Goal: Task Accomplishment & Management: Use online tool/utility

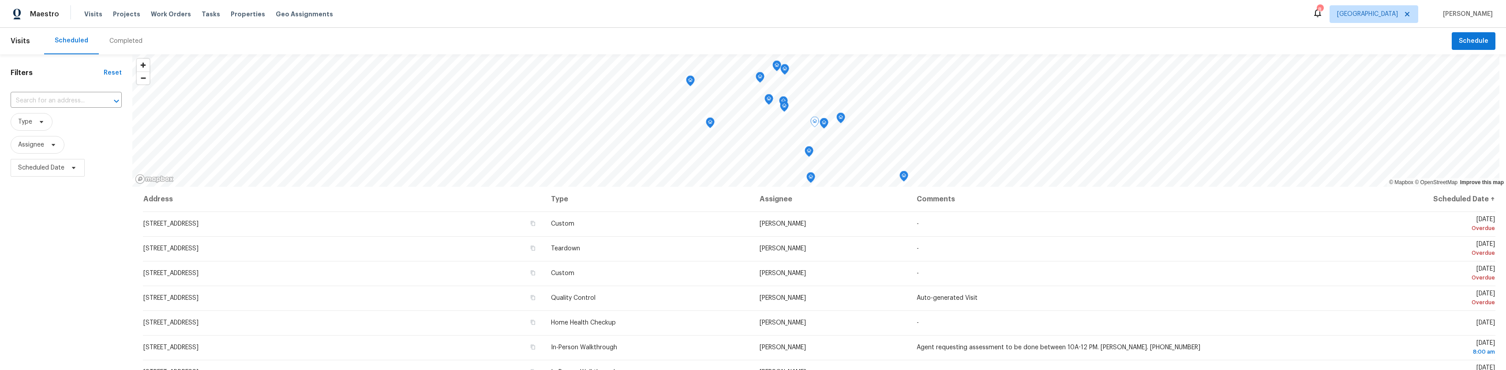
scroll to position [132, 0]
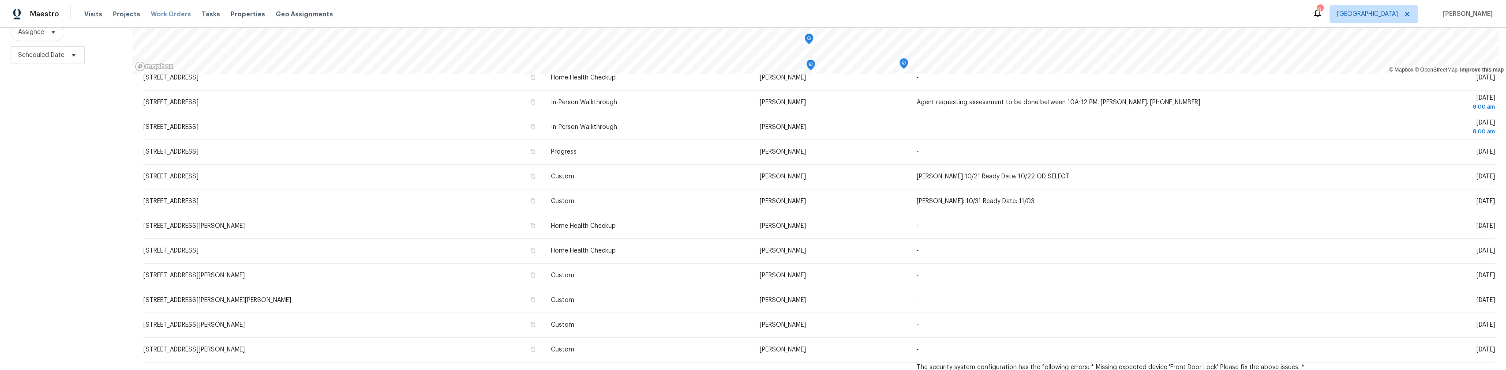
click at [173, 13] on span "Work Orders" at bounding box center [171, 14] width 40 height 9
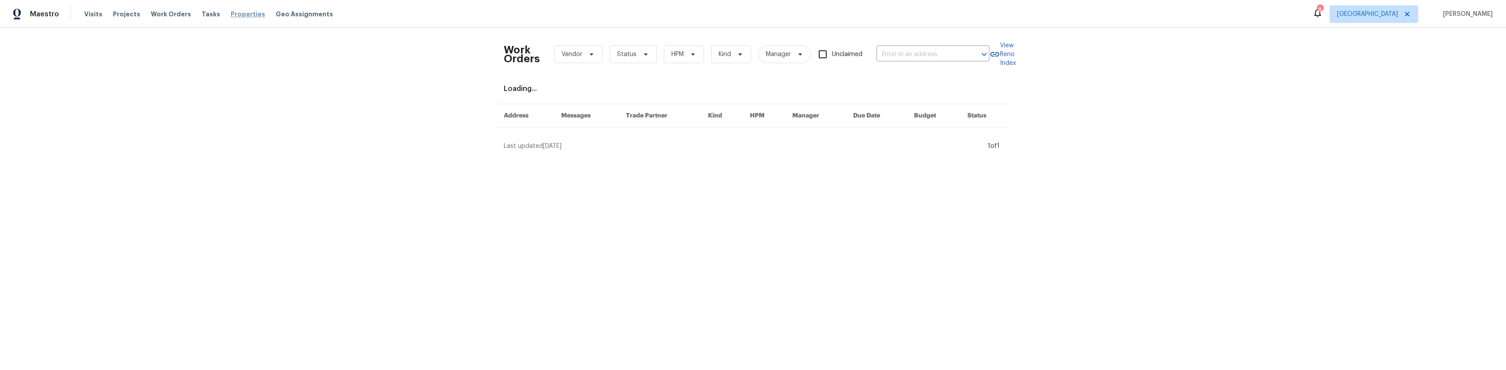
click at [231, 14] on span "Properties" at bounding box center [248, 14] width 34 height 9
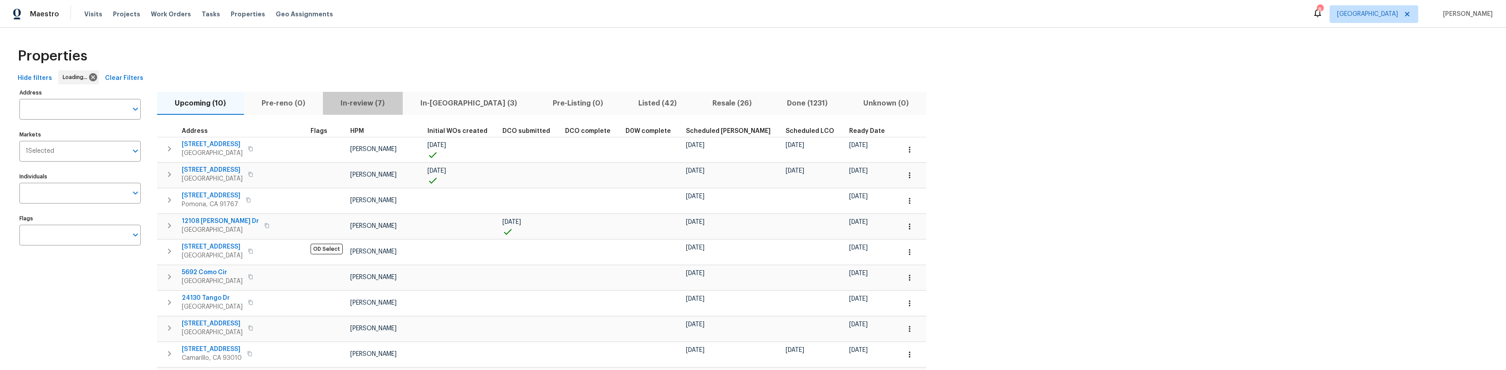
click at [362, 108] on span "In-review (7)" at bounding box center [362, 103] width 69 height 12
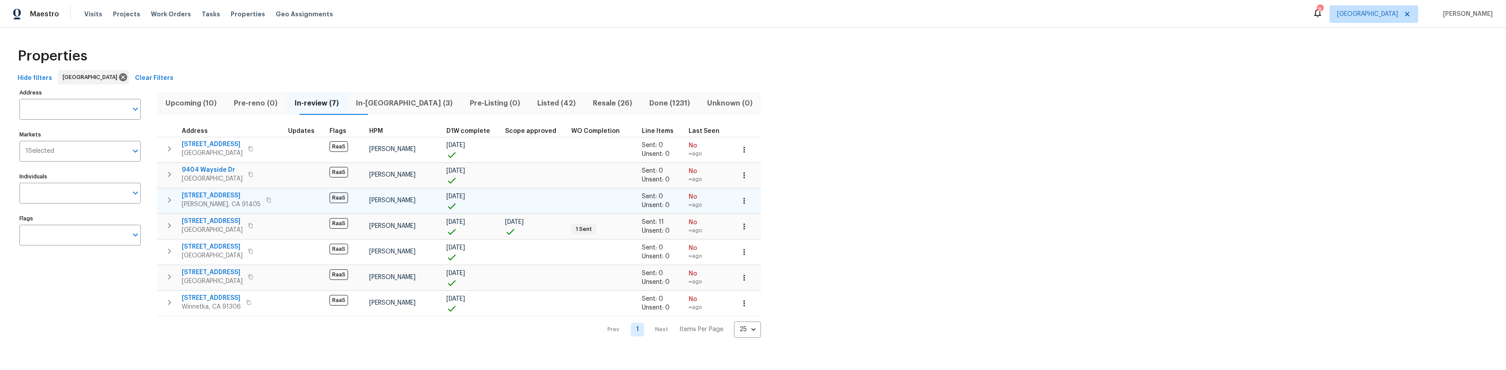
click at [215, 194] on span "[STREET_ADDRESS]" at bounding box center [221, 195] width 79 height 9
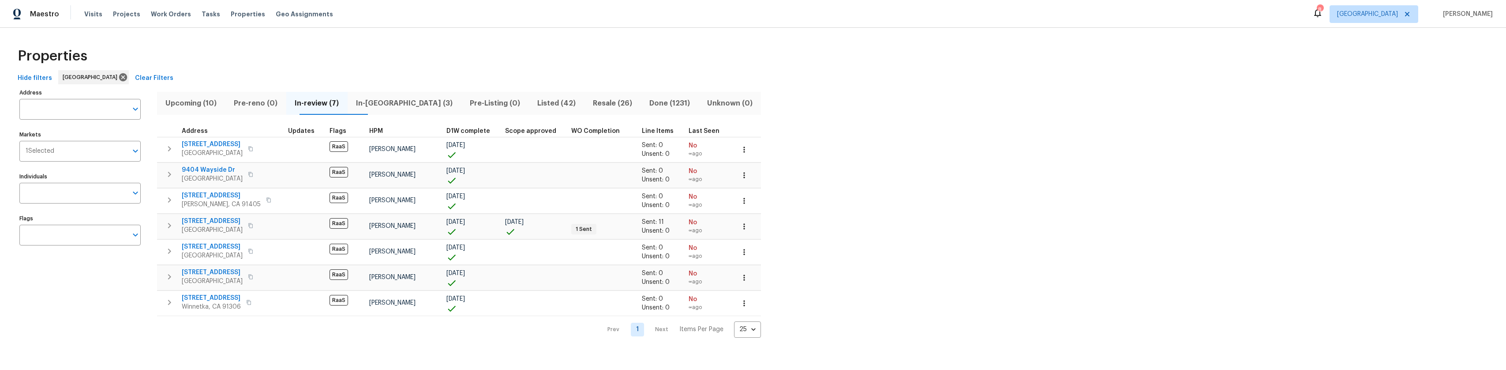
click at [546, 104] on span "Listed (42)" at bounding box center [556, 103] width 45 height 12
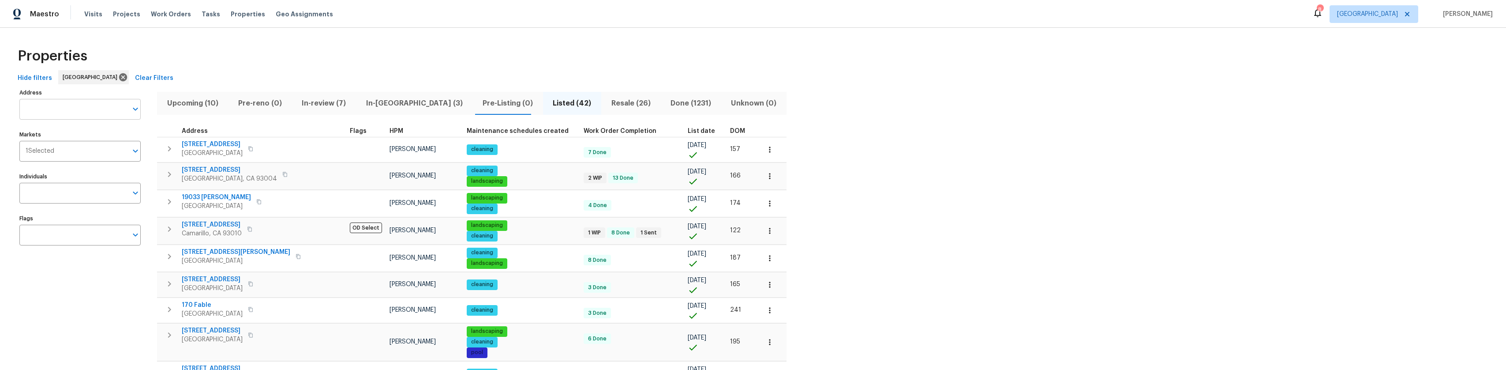
click at [77, 107] on input "Address" at bounding box center [73, 109] width 108 height 21
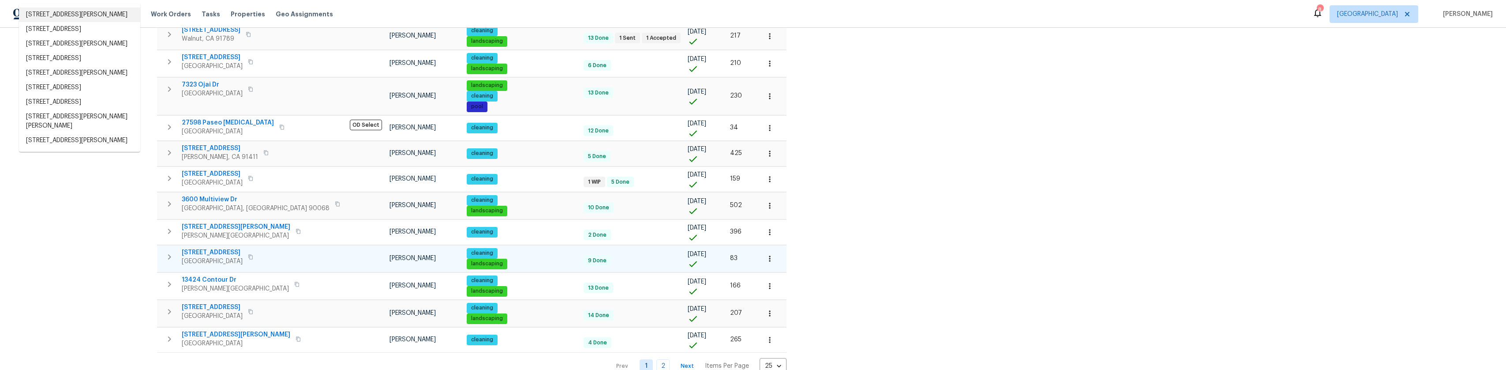
scroll to position [510, 0]
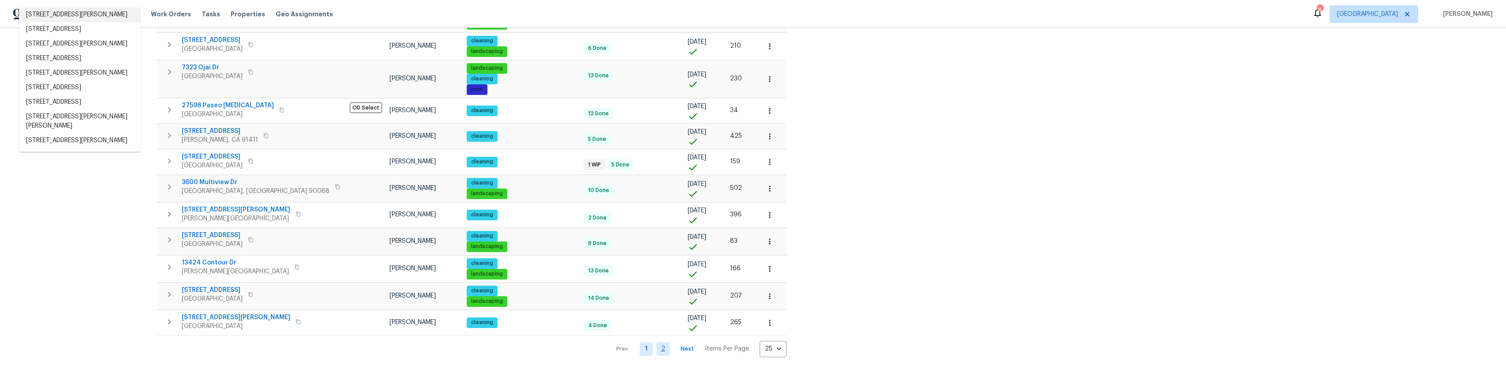
click at [656, 345] on link "2" at bounding box center [662, 349] width 13 height 14
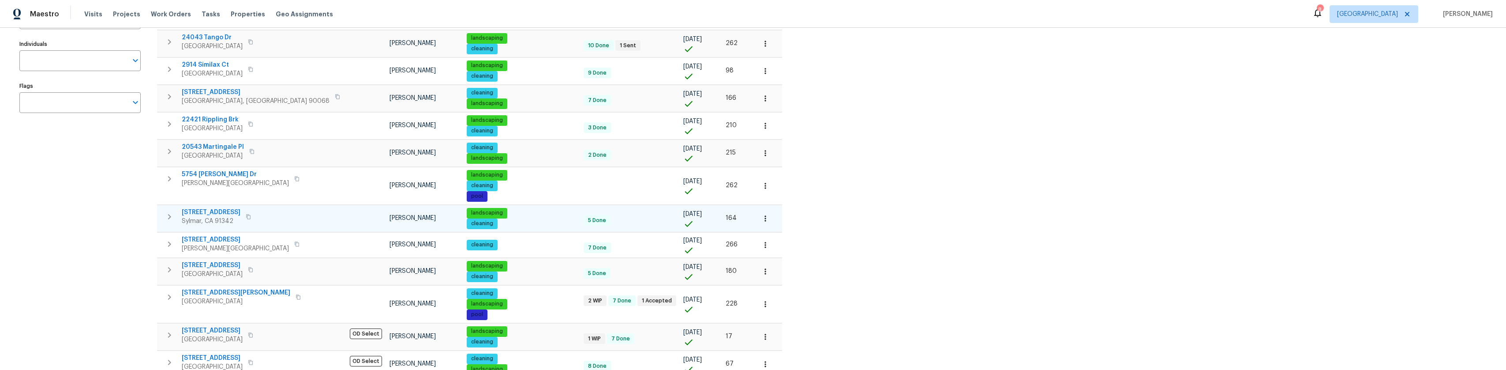
scroll to position [176, 0]
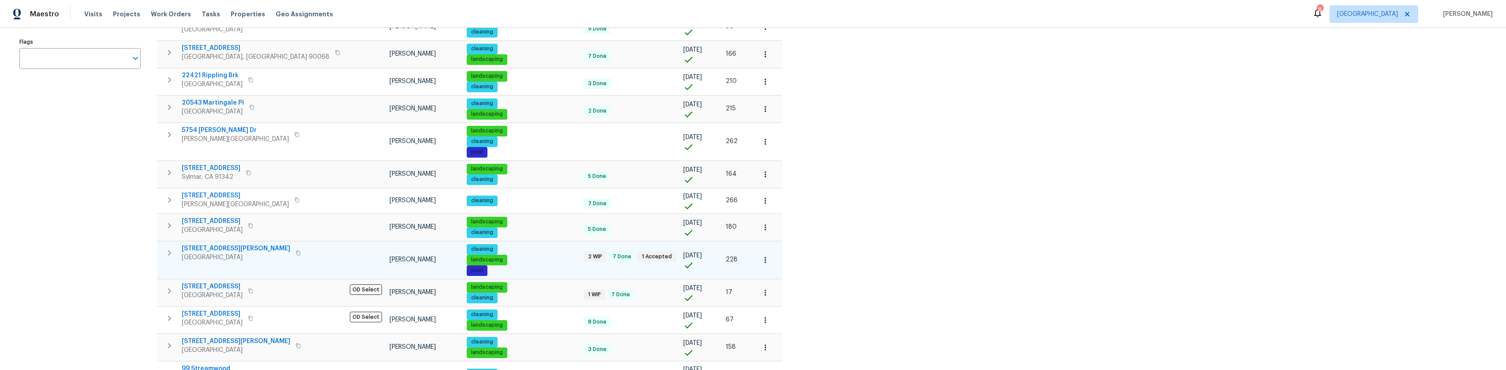
click at [223, 244] on span "[STREET_ADDRESS][PERSON_NAME]" at bounding box center [236, 248] width 109 height 9
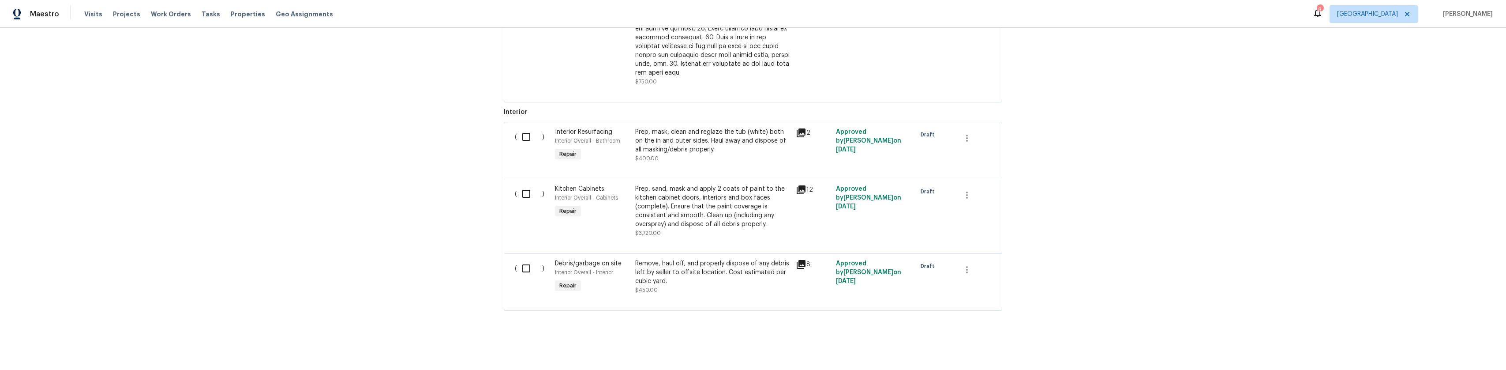
scroll to position [464, 0]
click at [519, 262] on input "checkbox" at bounding box center [529, 267] width 25 height 19
checkbox input "true"
click at [521, 188] on input "checkbox" at bounding box center [529, 193] width 25 height 19
checkbox input "true"
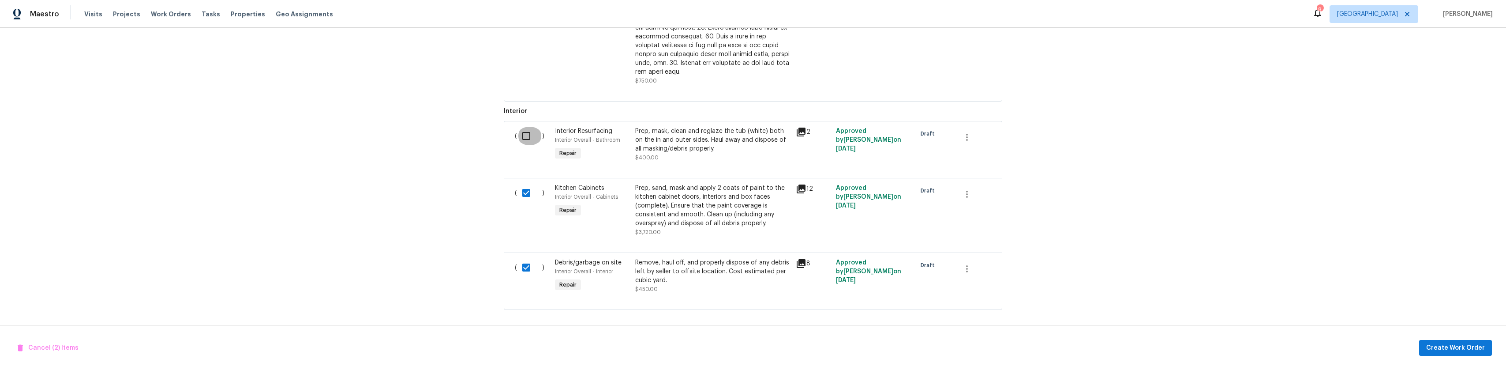
click at [521, 132] on input "checkbox" at bounding box center [529, 136] width 25 height 19
checkbox input "true"
click at [1443, 352] on span "Create Work Order" at bounding box center [1455, 347] width 59 height 11
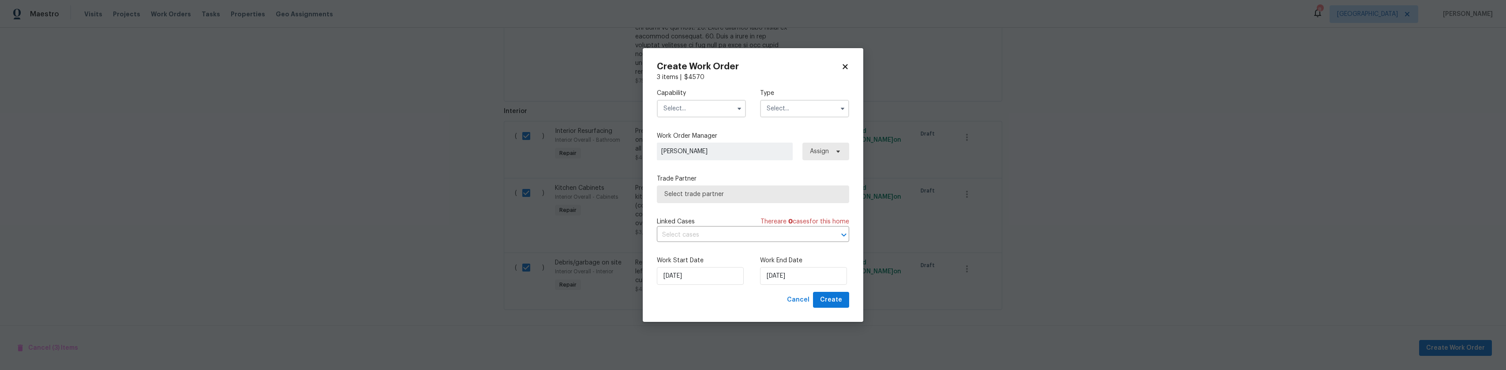
click at [739, 115] on input "text" at bounding box center [701, 109] width 89 height 18
click at [700, 155] on span "General Contractor" at bounding box center [694, 152] width 57 height 6
type input "General Contractor"
click at [831, 111] on input "text" at bounding box center [804, 109] width 89 height 18
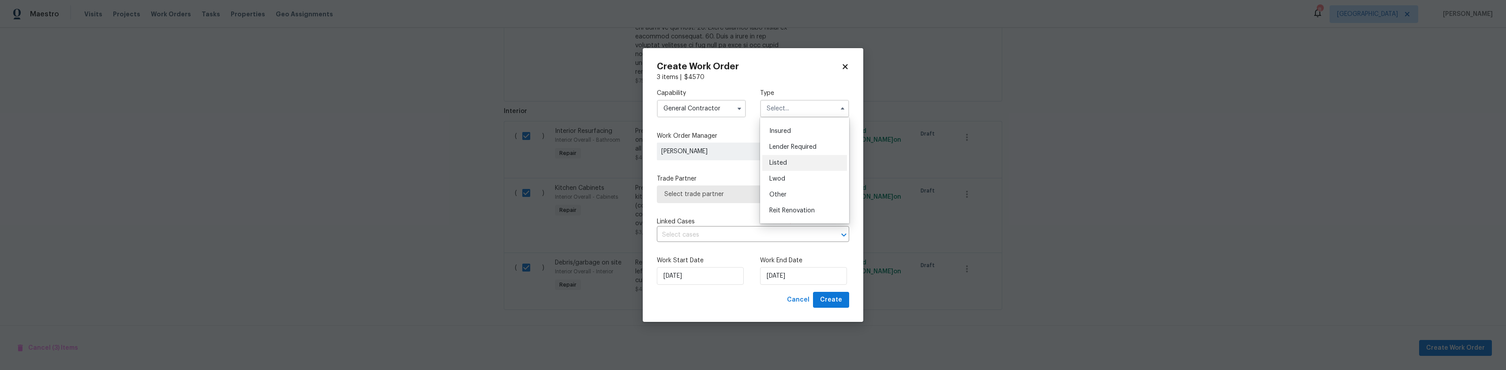
scroll to position [88, 0]
click at [798, 166] on span "Reit Renovation" at bounding box center [791, 166] width 45 height 6
type input "Reit Renovation"
click at [749, 202] on span "Select trade partner" at bounding box center [753, 194] width 192 height 18
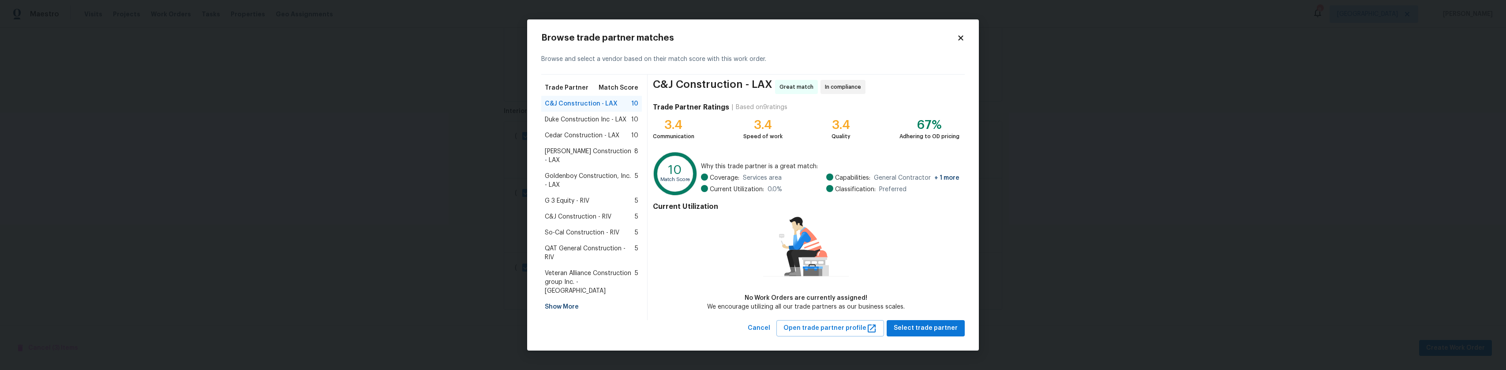
click at [605, 116] on div "Duke Construction Inc - LAX 10" at bounding box center [591, 120] width 101 height 16
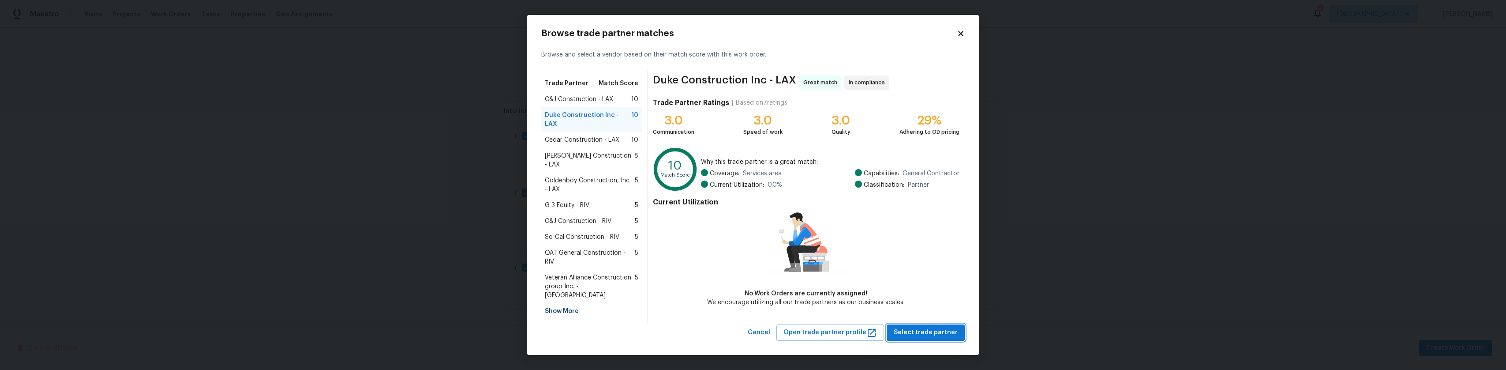
click at [940, 327] on span "Select trade partner" at bounding box center [926, 332] width 64 height 11
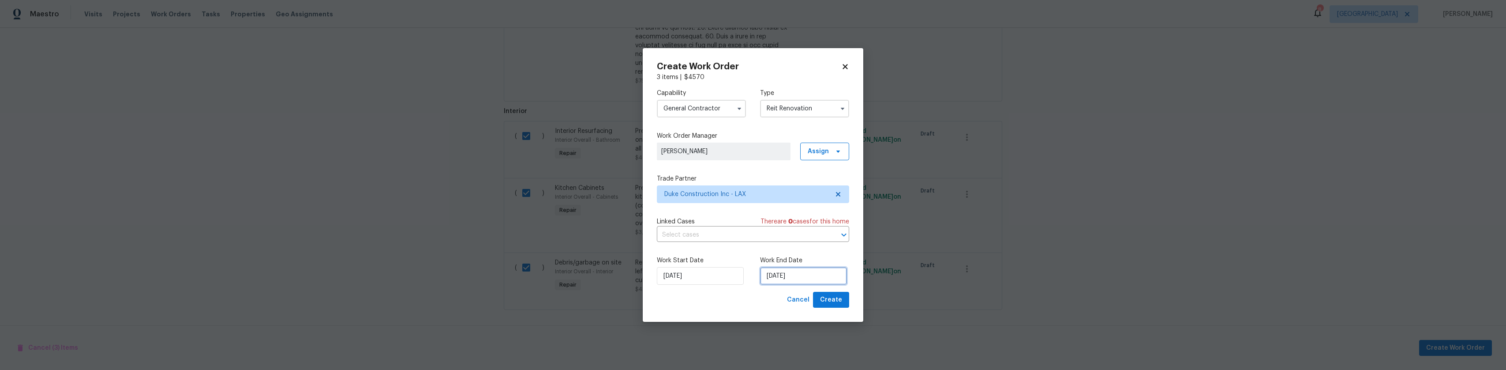
click at [770, 279] on input "[DATE]" at bounding box center [803, 276] width 87 height 18
click at [813, 210] on div "9" at bounding box center [817, 212] width 14 height 12
type input "10/9/2025"
click at [825, 300] on span "Create" at bounding box center [831, 299] width 22 height 11
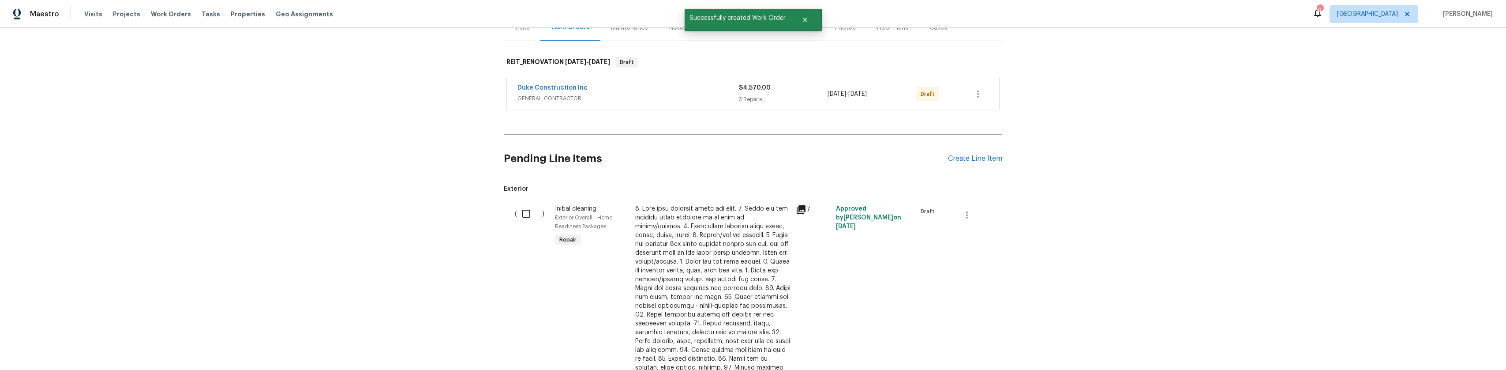
scroll to position [103, 0]
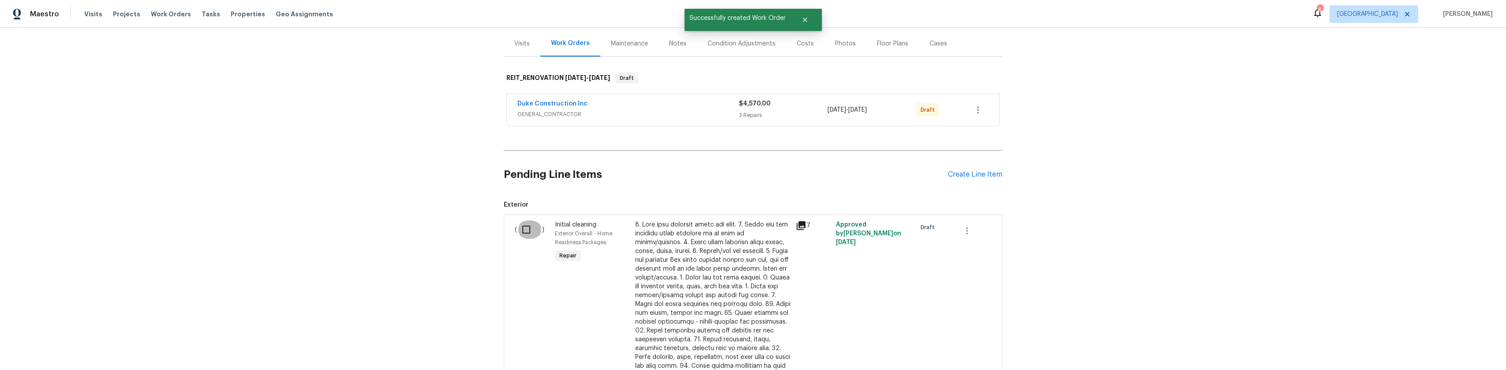
click at [523, 234] on input "checkbox" at bounding box center [529, 229] width 25 height 19
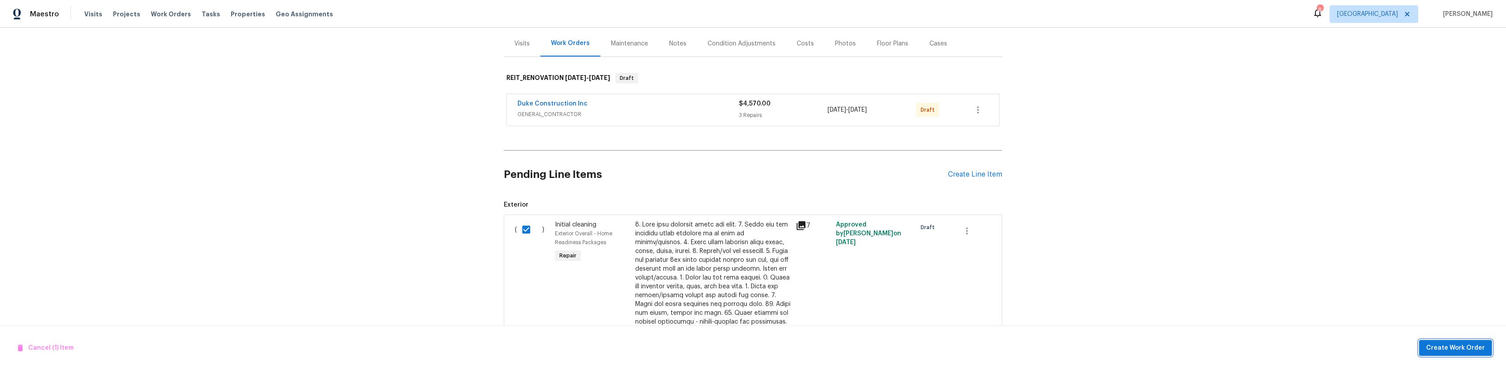
click at [1436, 346] on span "Create Work Order" at bounding box center [1455, 347] width 59 height 11
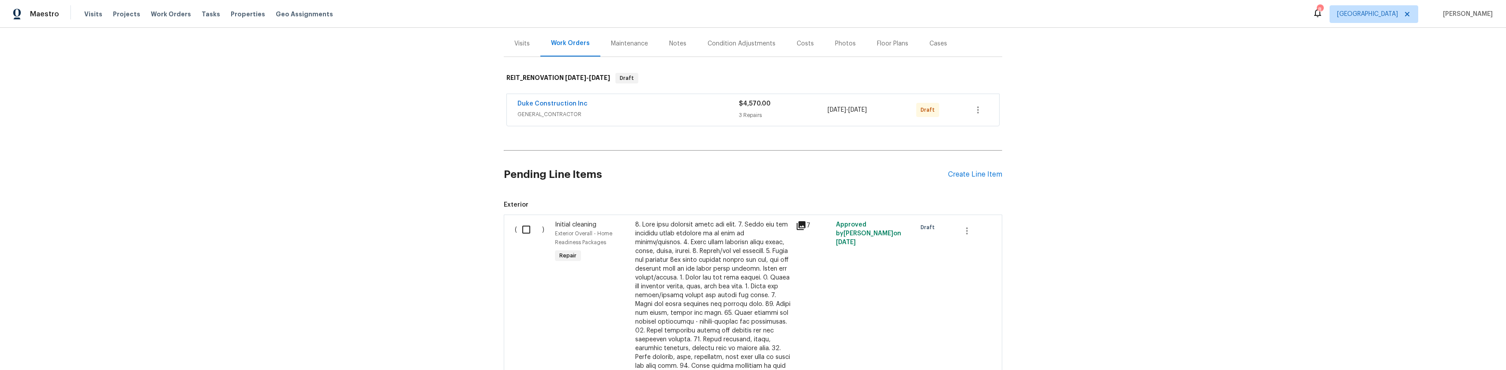
click at [527, 238] on input "checkbox" at bounding box center [529, 229] width 25 height 19
checkbox input "true"
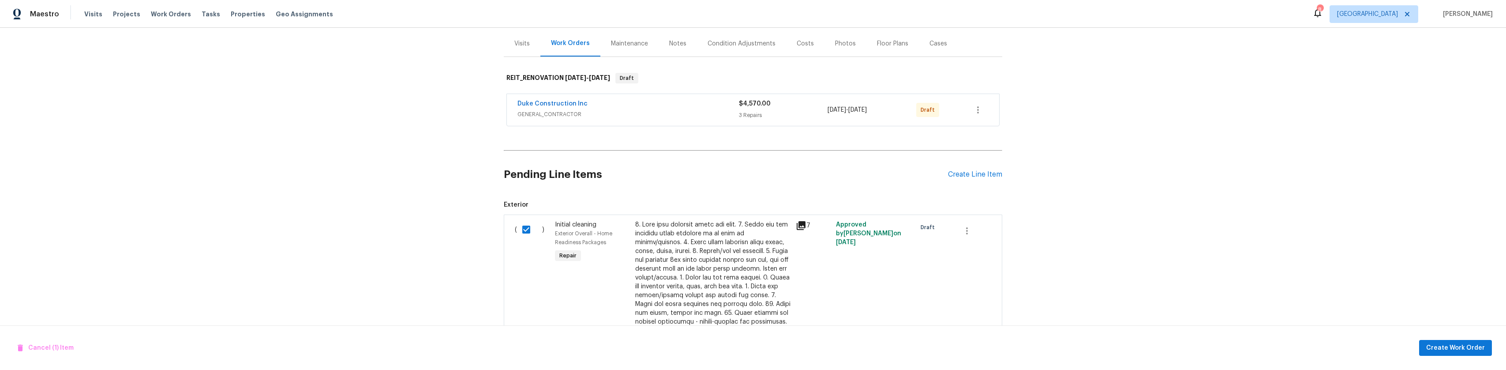
click at [1459, 356] on div "Cancel (1) Item Create Work Order" at bounding box center [753, 347] width 1506 height 45
click at [1446, 350] on span "Create Work Order" at bounding box center [1455, 347] width 59 height 11
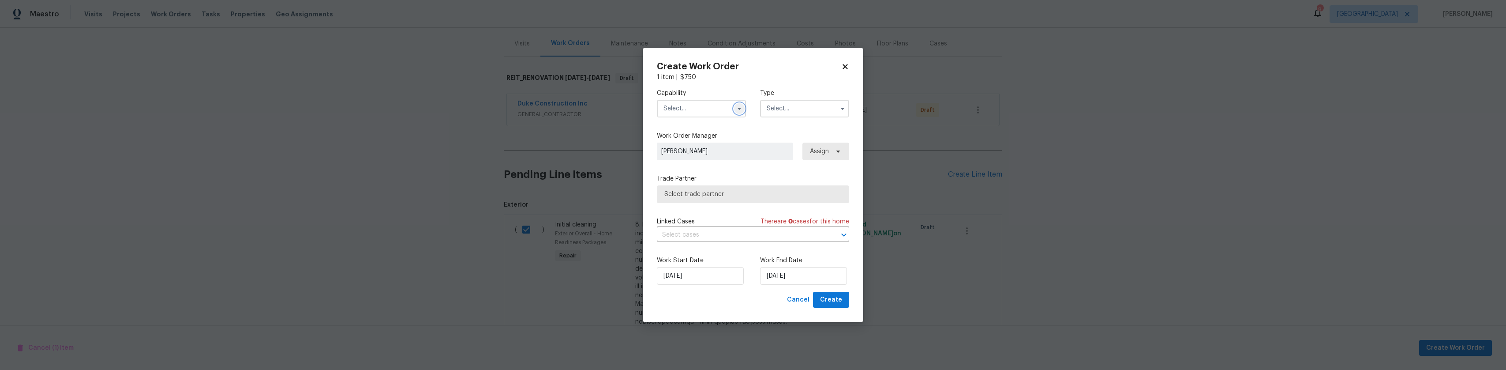
click at [740, 106] on icon "button" at bounding box center [739, 108] width 7 height 7
click at [694, 169] on div "Cleaning" at bounding box center [701, 166] width 85 height 16
type input "Cleaning"
click at [826, 106] on input "text" at bounding box center [804, 109] width 89 height 18
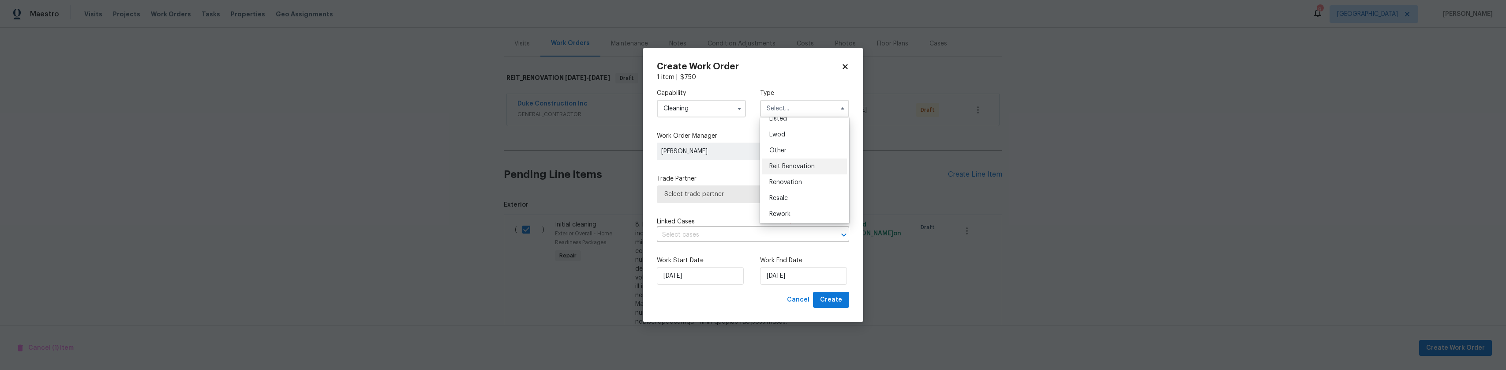
click at [809, 165] on span "Reit Renovation" at bounding box center [791, 166] width 45 height 6
type input "Reit Renovation"
click at [745, 185] on span "Select trade partner" at bounding box center [753, 194] width 192 height 18
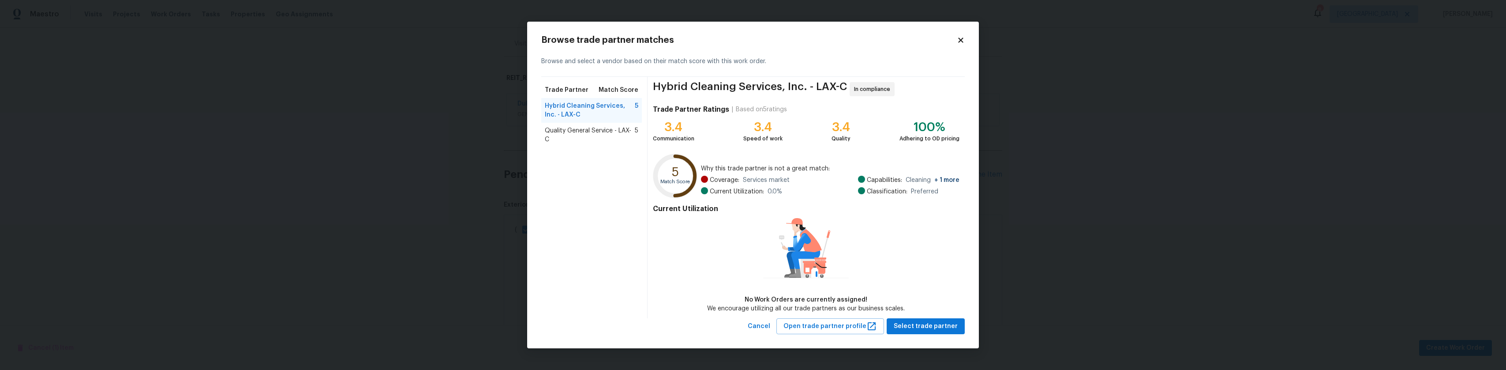
click at [588, 129] on span "Quality General Service - LAX-C" at bounding box center [590, 135] width 90 height 18
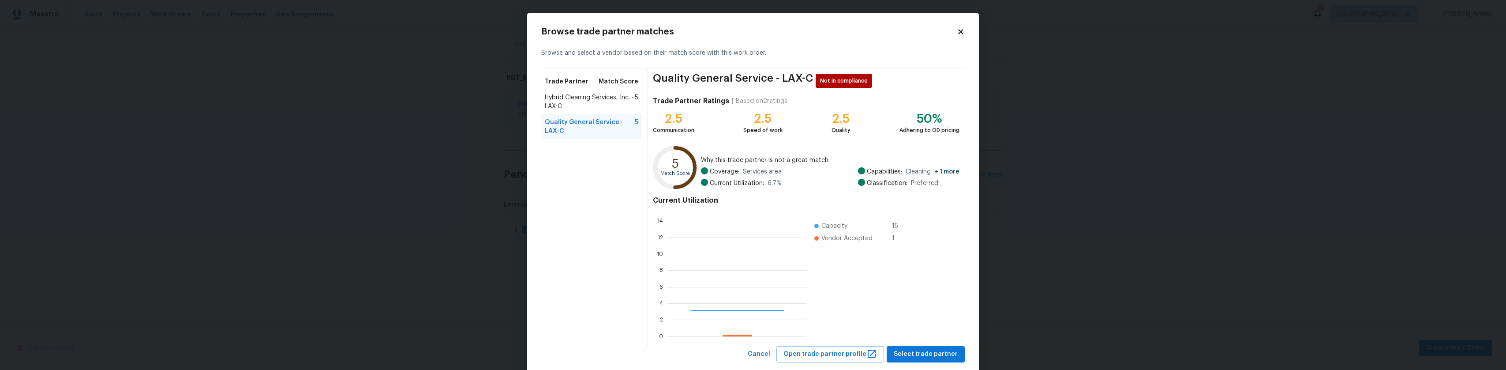
scroll to position [116, 133]
click at [935, 347] on button "Select trade partner" at bounding box center [926, 354] width 78 height 16
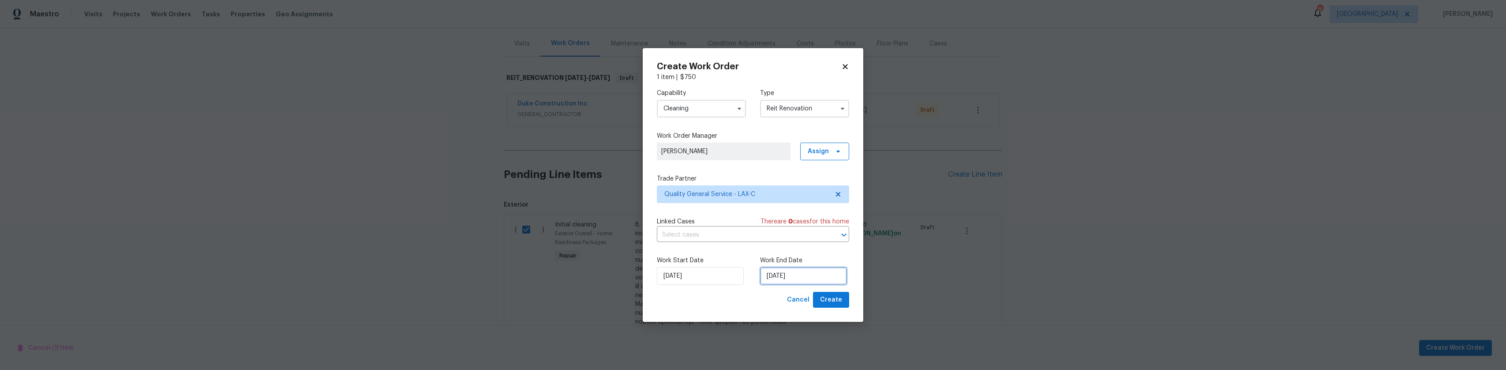
click at [789, 274] on input "[DATE]" at bounding box center [803, 276] width 87 height 18
click at [828, 213] on div "10" at bounding box center [831, 212] width 15 height 12
type input "10/10/2025"
click at [838, 300] on span "Create" at bounding box center [831, 299] width 22 height 11
click at [838, 300] on div "Cancel Create" at bounding box center [816, 300] width 66 height 16
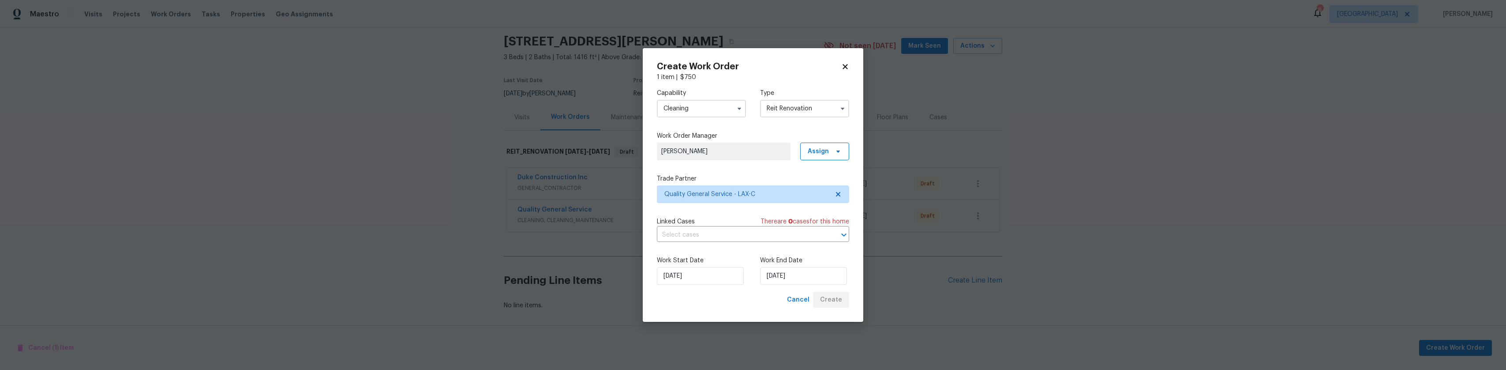
scroll to position [41, 0]
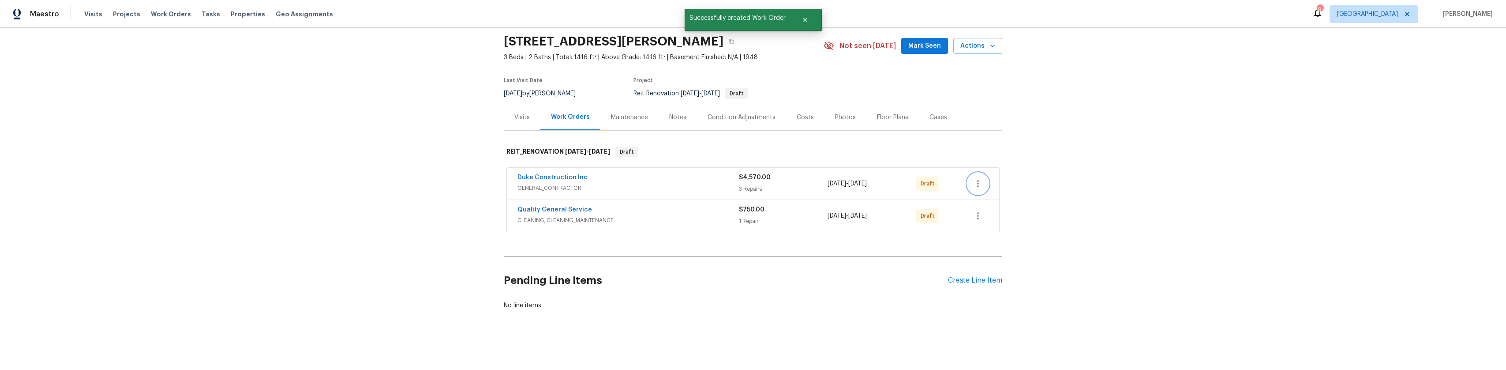
click at [980, 178] on icon "button" at bounding box center [978, 183] width 11 height 11
click at [985, 180] on li "Send to Vendor" at bounding box center [1013, 177] width 98 height 15
click at [926, 235] on div at bounding box center [753, 185] width 1506 height 370
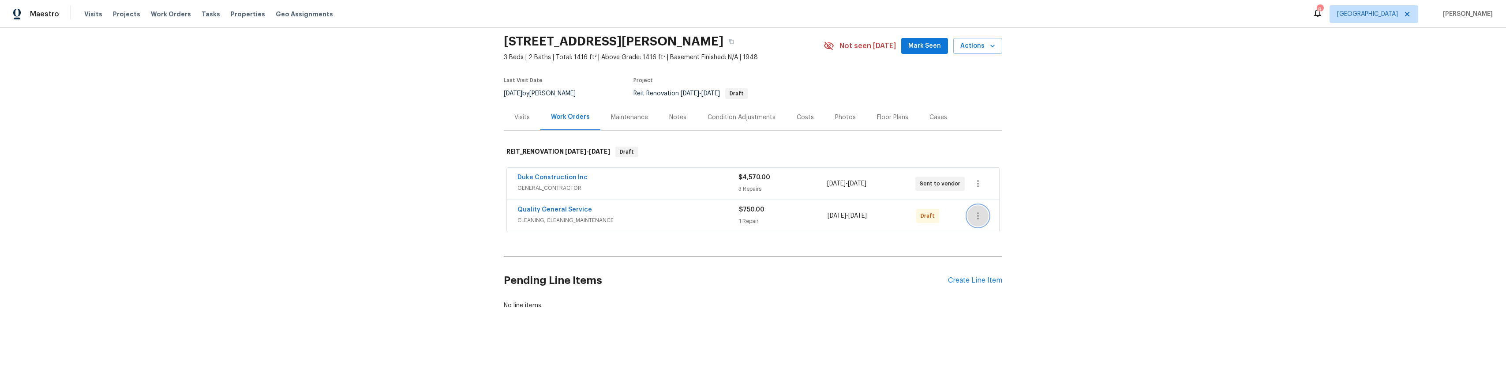
click at [969, 210] on button "button" at bounding box center [977, 215] width 21 height 21
click at [982, 213] on li "Send to Vendor" at bounding box center [1013, 209] width 98 height 15
click at [1090, 157] on div at bounding box center [753, 185] width 1506 height 370
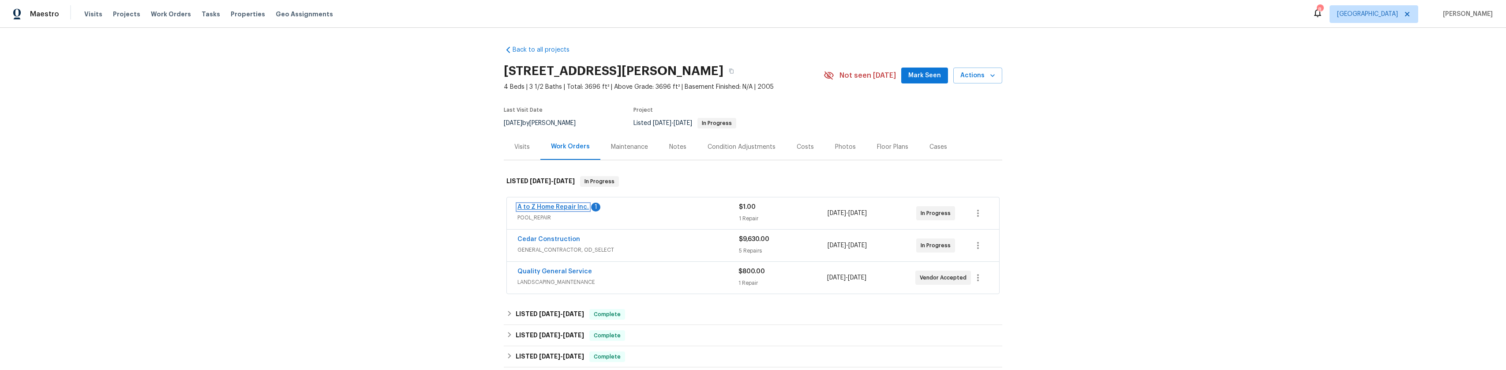
click at [566, 205] on link "A to Z Home Repair Inc." at bounding box center [552, 207] width 71 height 6
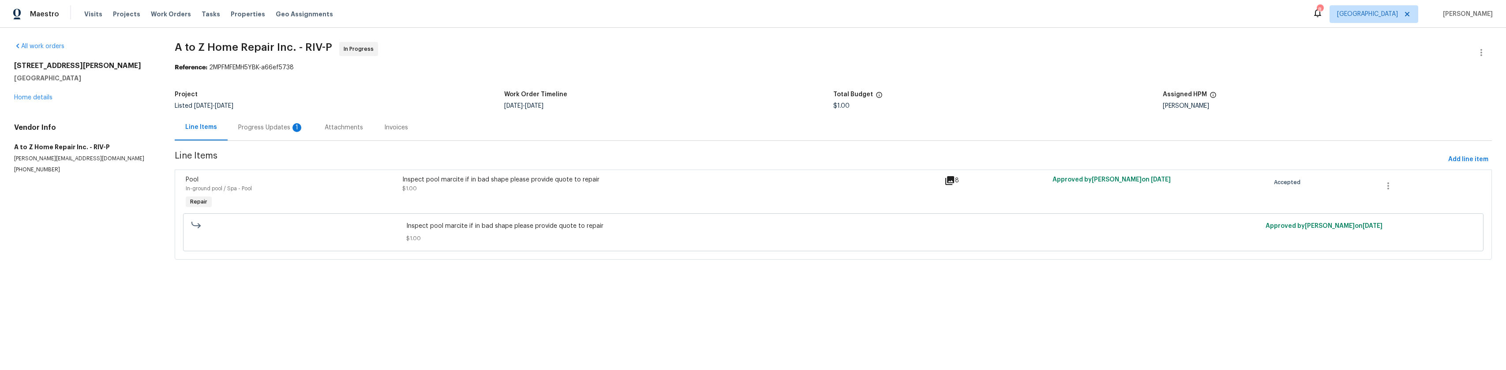
click at [251, 126] on div "Progress Updates 1" at bounding box center [270, 127] width 65 height 9
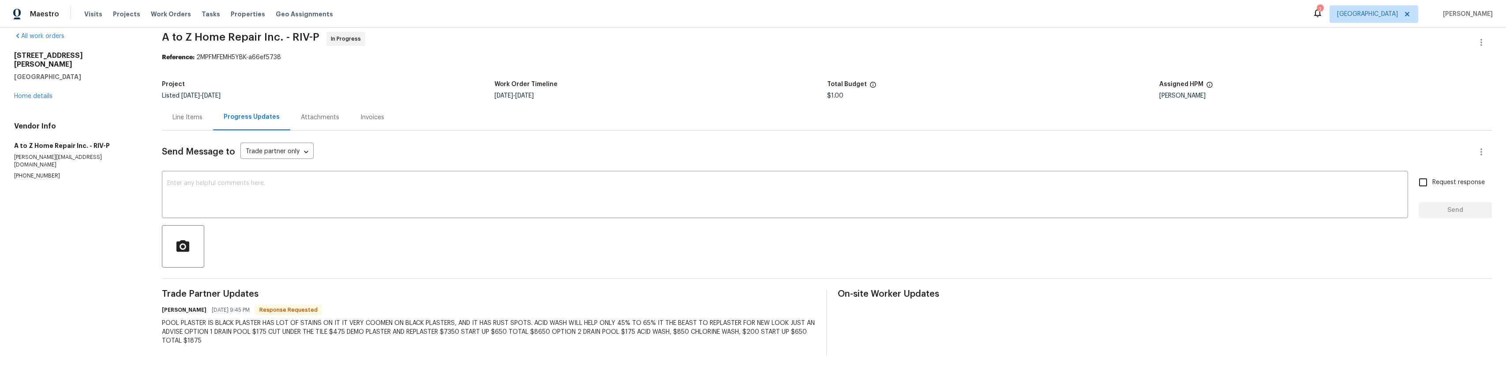
scroll to position [17, 0]
